Goal: Transaction & Acquisition: Obtain resource

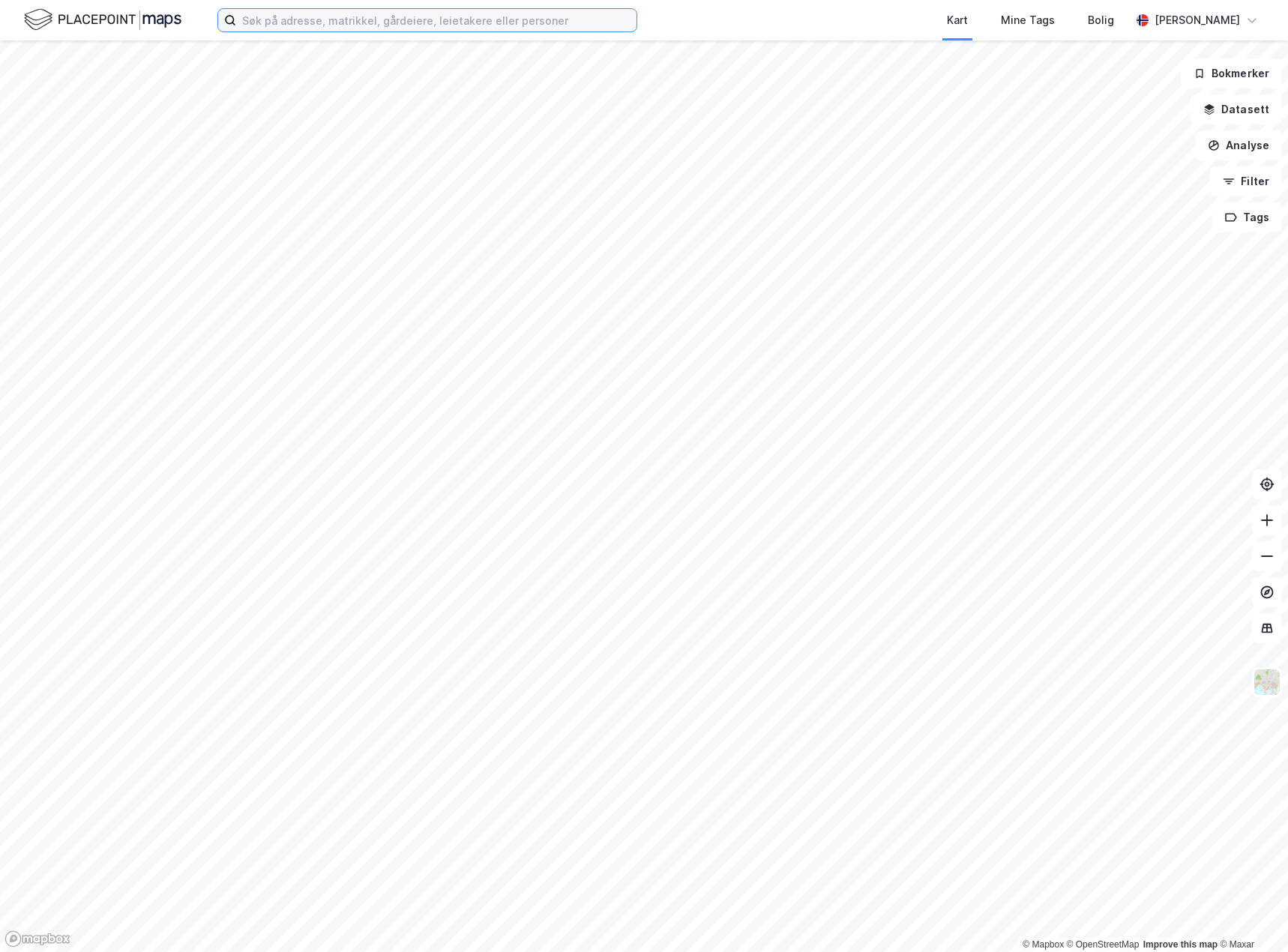
click at [279, 25] on input at bounding box center [436, 20] width 400 height 23
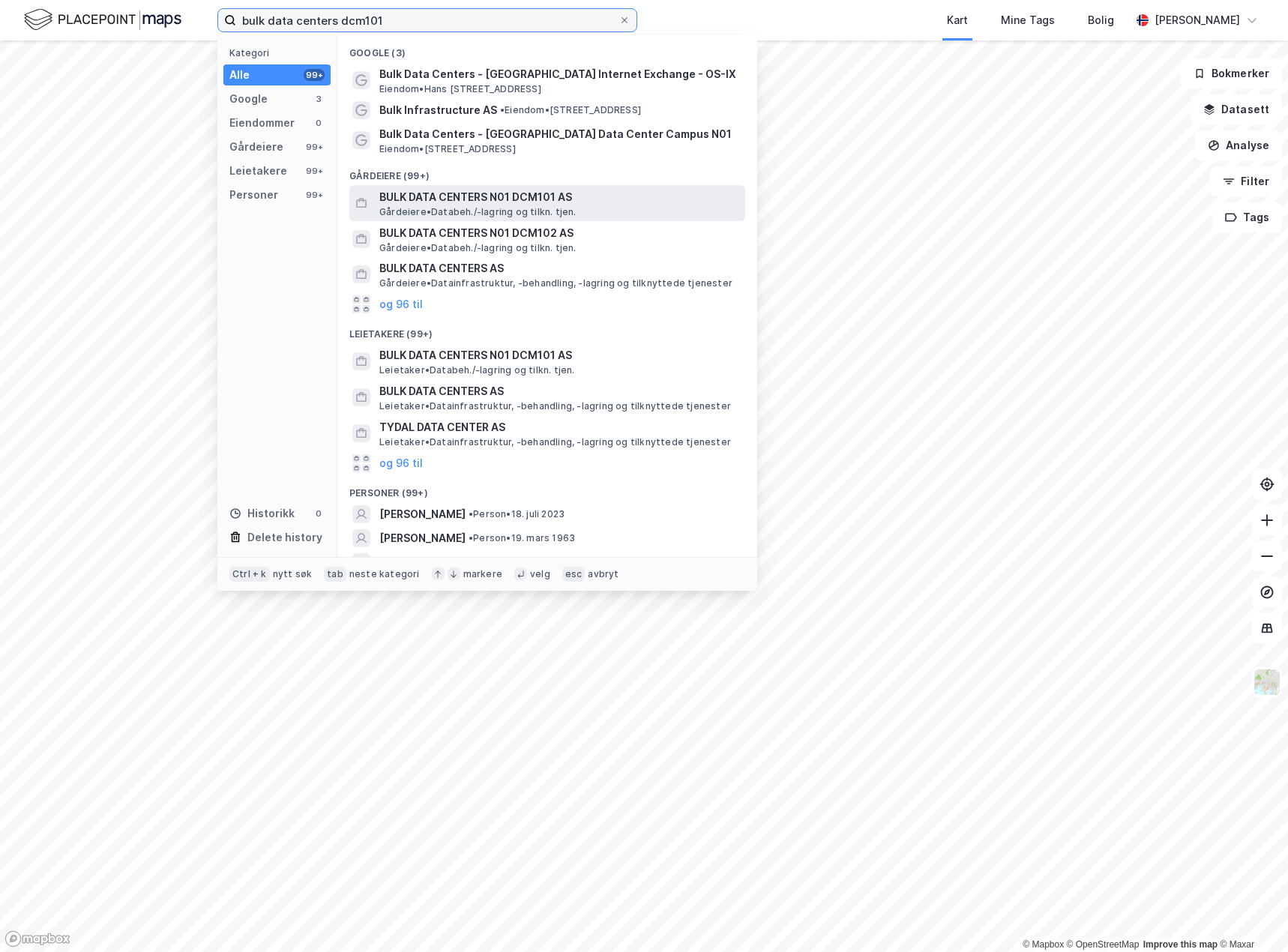
type input "bulk data centers dcm101"
click at [417, 204] on span "BULK DATA CENTERS N01 DCM101 AS" at bounding box center [559, 197] width 360 height 18
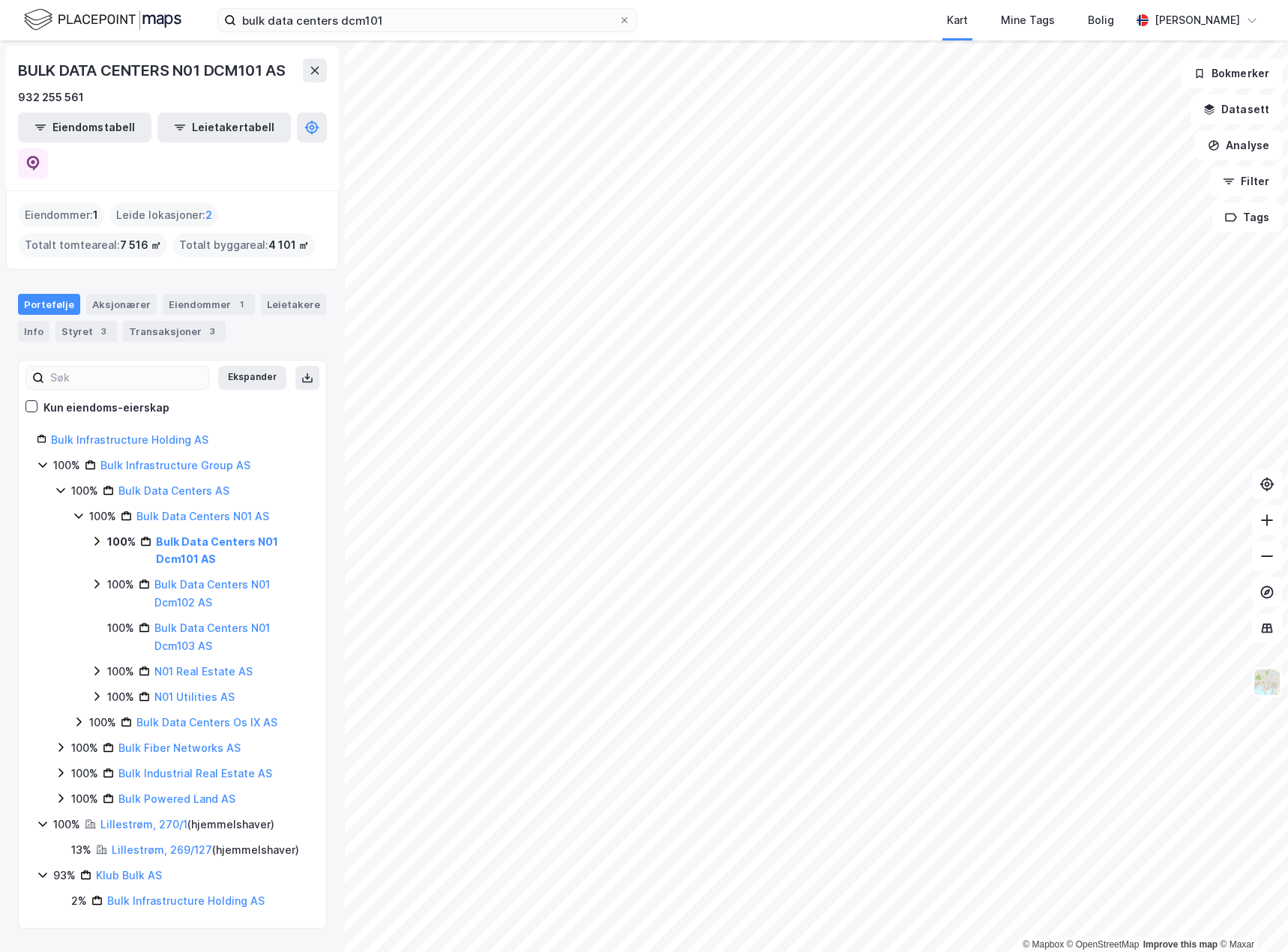
click at [102, 533] on div "100% Bulk Data Centers N01 Dcm101 AS" at bounding box center [200, 550] width 217 height 36
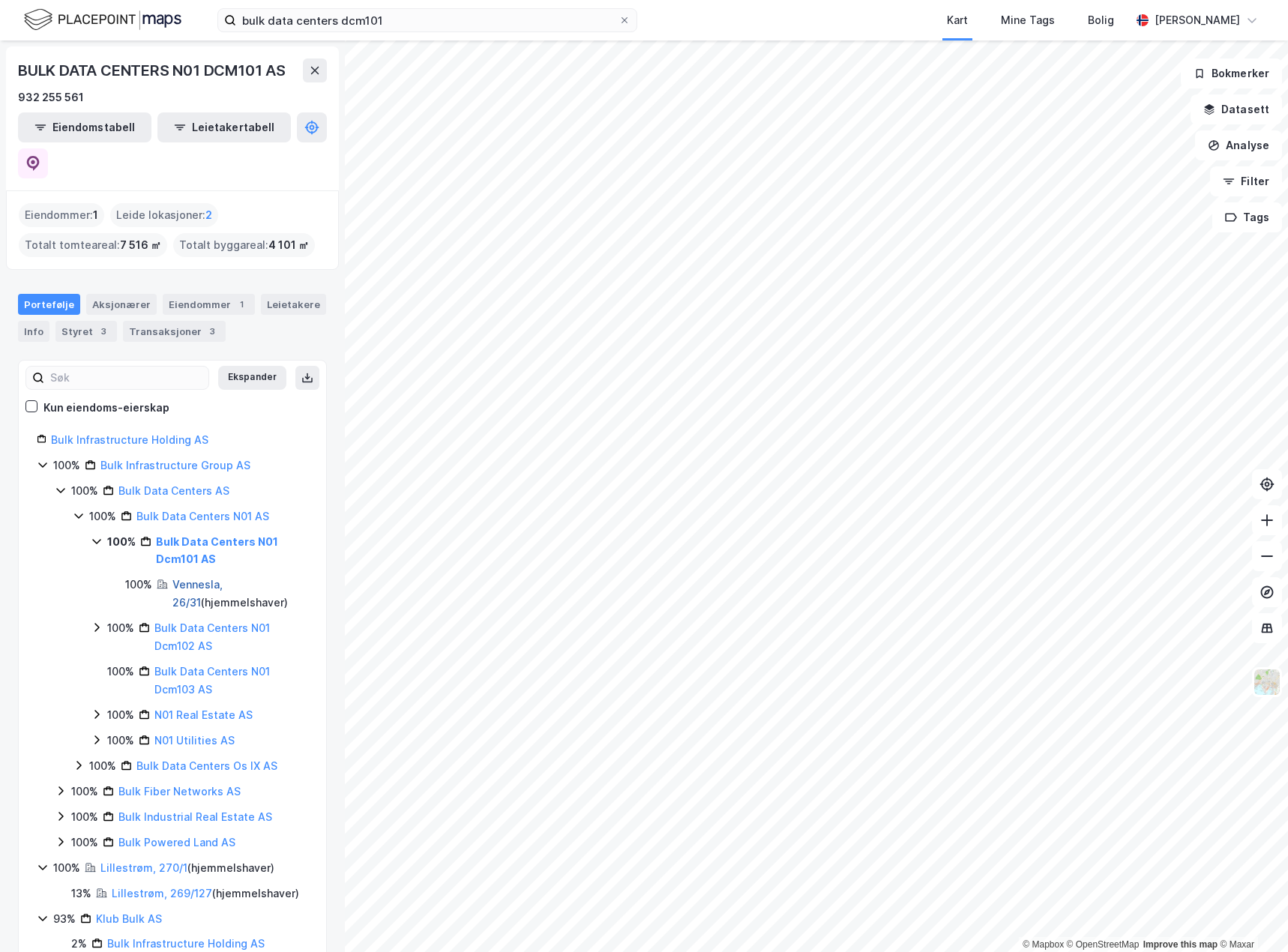
click at [194, 578] on link "Vennesla, 26/31" at bounding box center [198, 593] width 50 height 30
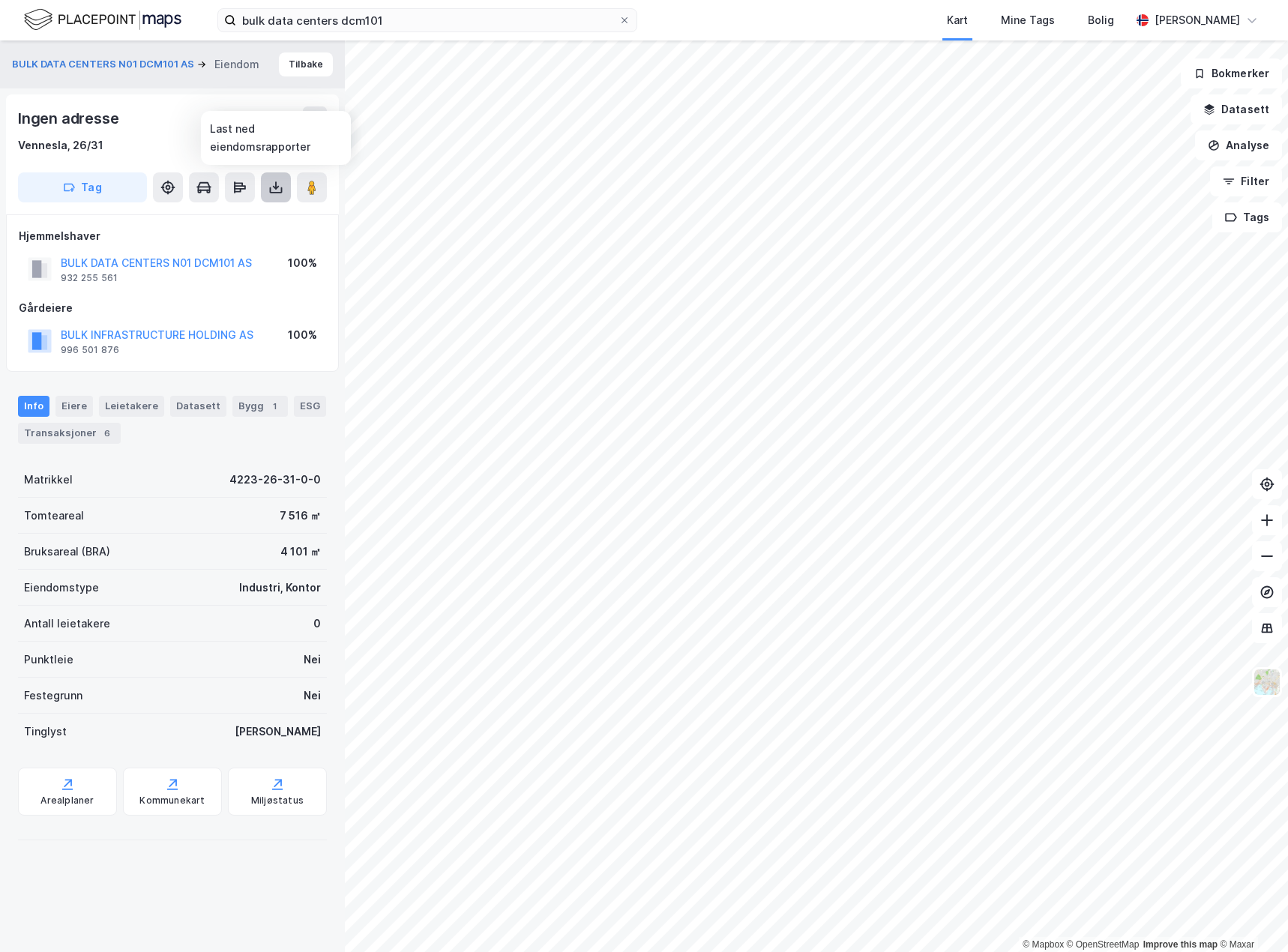
click at [278, 191] on icon at bounding box center [275, 187] width 15 height 15
click at [229, 213] on div "Last ned grunnbok" at bounding box center [201, 218] width 87 height 12
drag, startPoint x: 205, startPoint y: 615, endPoint x: 222, endPoint y: 673, distance: 60.4
click at [205, 621] on div "Antall leietakere 0" at bounding box center [173, 623] width 309 height 36
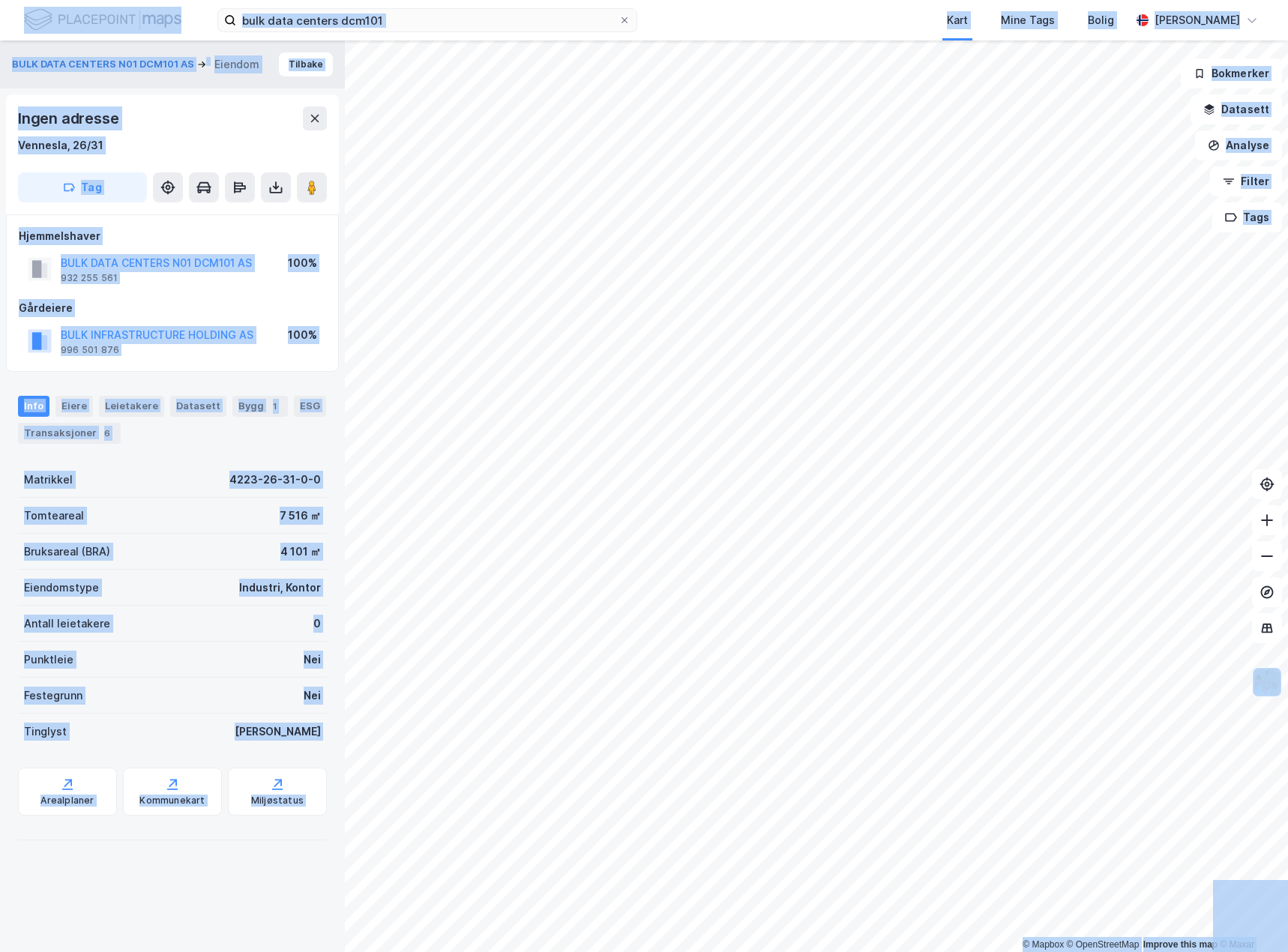
click at [207, 689] on div "Festegrunn Nei" at bounding box center [173, 695] width 309 height 36
